Goal: Information Seeking & Learning: Check status

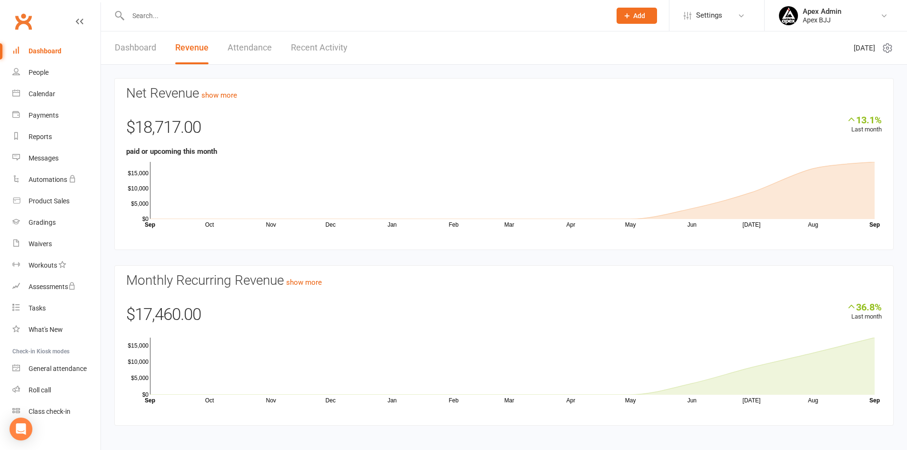
click at [145, 46] on link "Dashboard" at bounding box center [135, 47] width 41 height 33
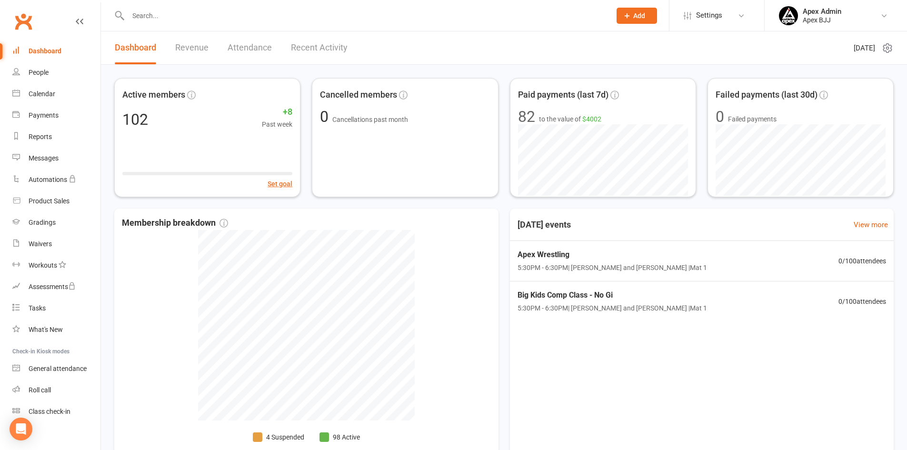
click at [195, 49] on link "Revenue" at bounding box center [191, 47] width 33 height 33
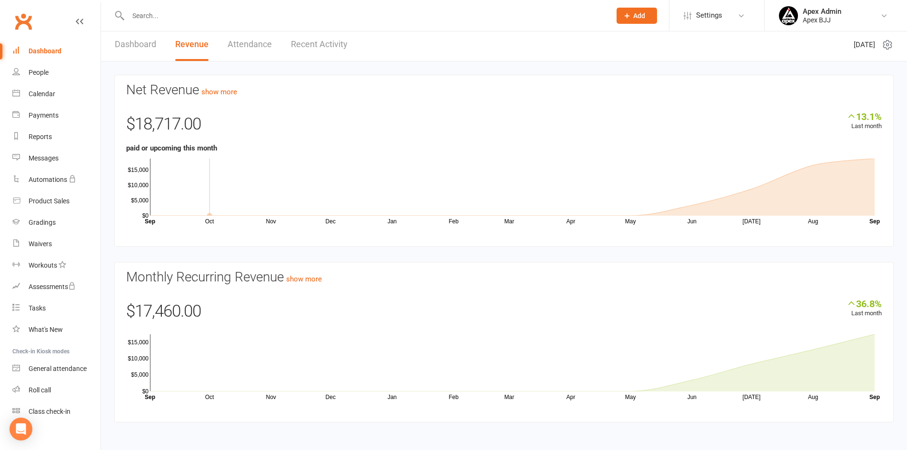
scroll to position [5, 0]
click at [317, 278] on link "show more" at bounding box center [304, 277] width 36 height 9
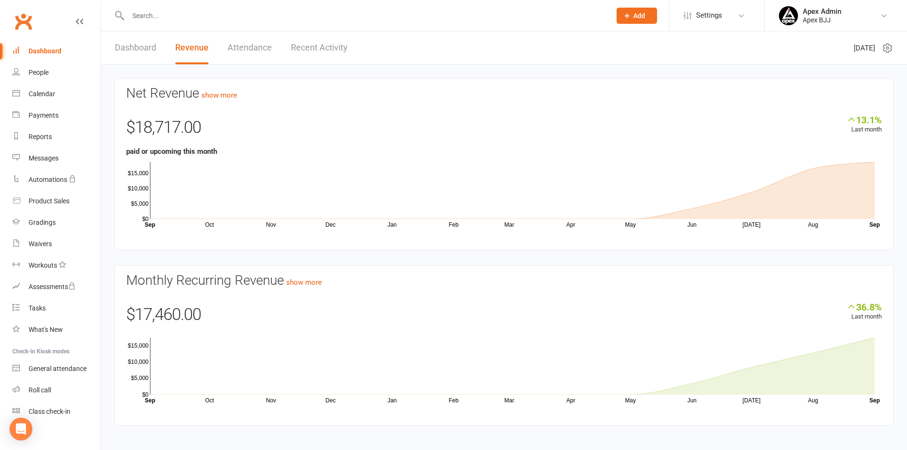
click at [124, 45] on link "Dashboard" at bounding box center [135, 47] width 41 height 33
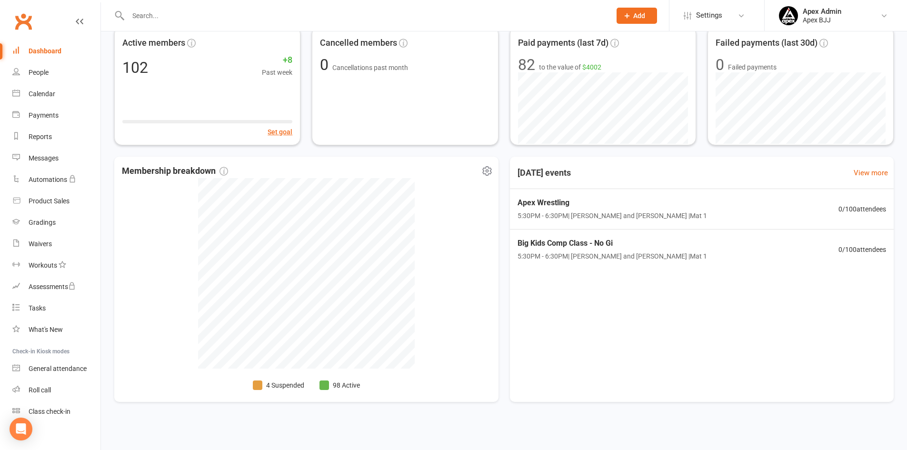
scroll to position [54, 0]
click at [327, 384] on span at bounding box center [324, 383] width 10 height 10
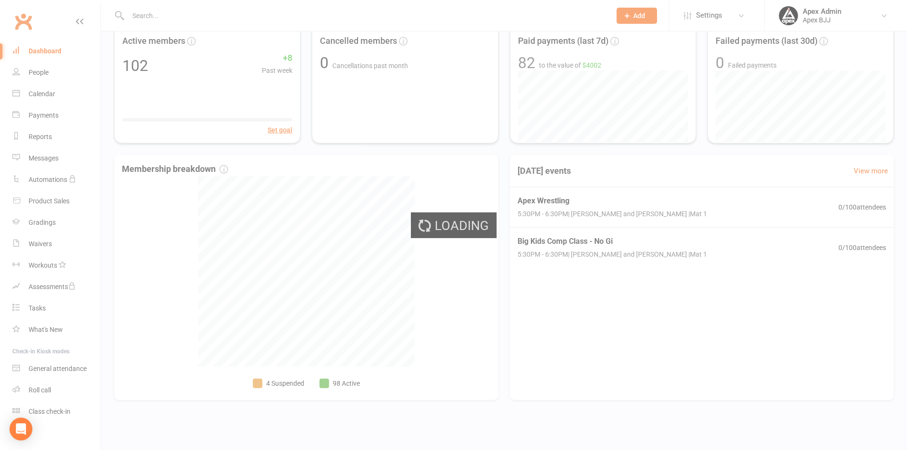
select select "no_trial"
select select "100"
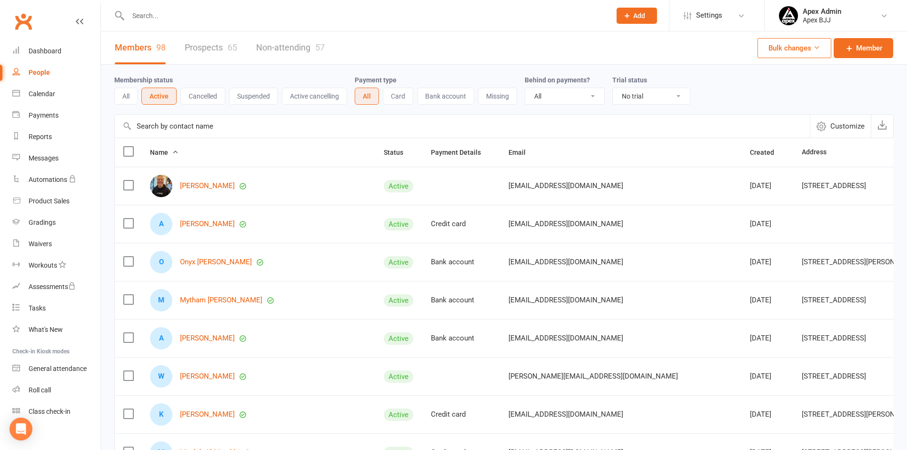
click at [255, 94] on button "Suspended" at bounding box center [253, 96] width 49 height 17
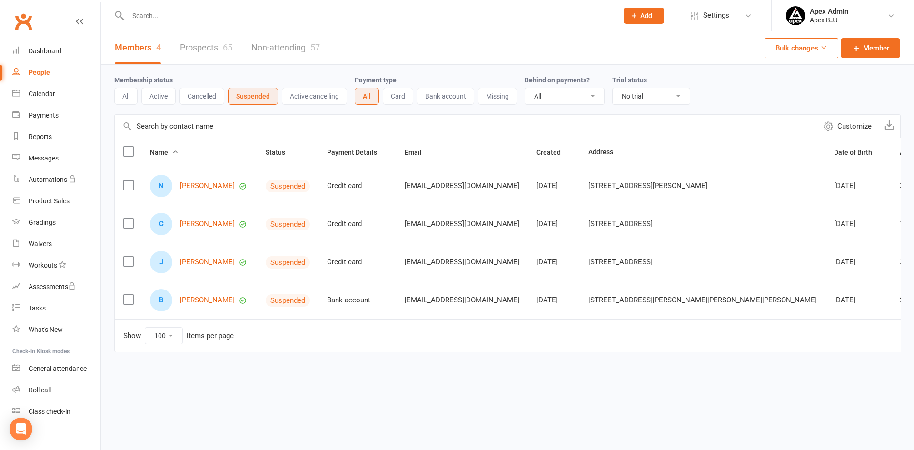
drag, startPoint x: 125, startPoint y: 91, endPoint x: 132, endPoint y: 92, distance: 7.3
click at [125, 91] on button "All" at bounding box center [125, 96] width 23 height 17
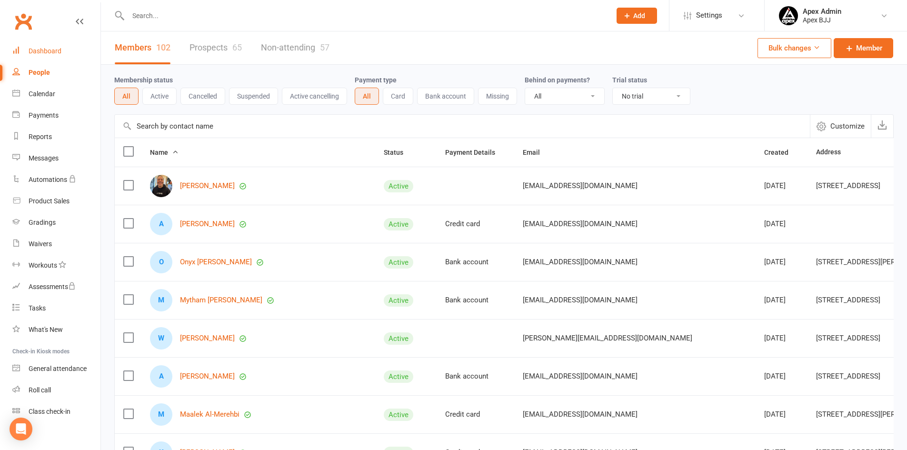
click at [53, 50] on div "Dashboard" at bounding box center [45, 51] width 33 height 8
